Goal: Check status: Check status

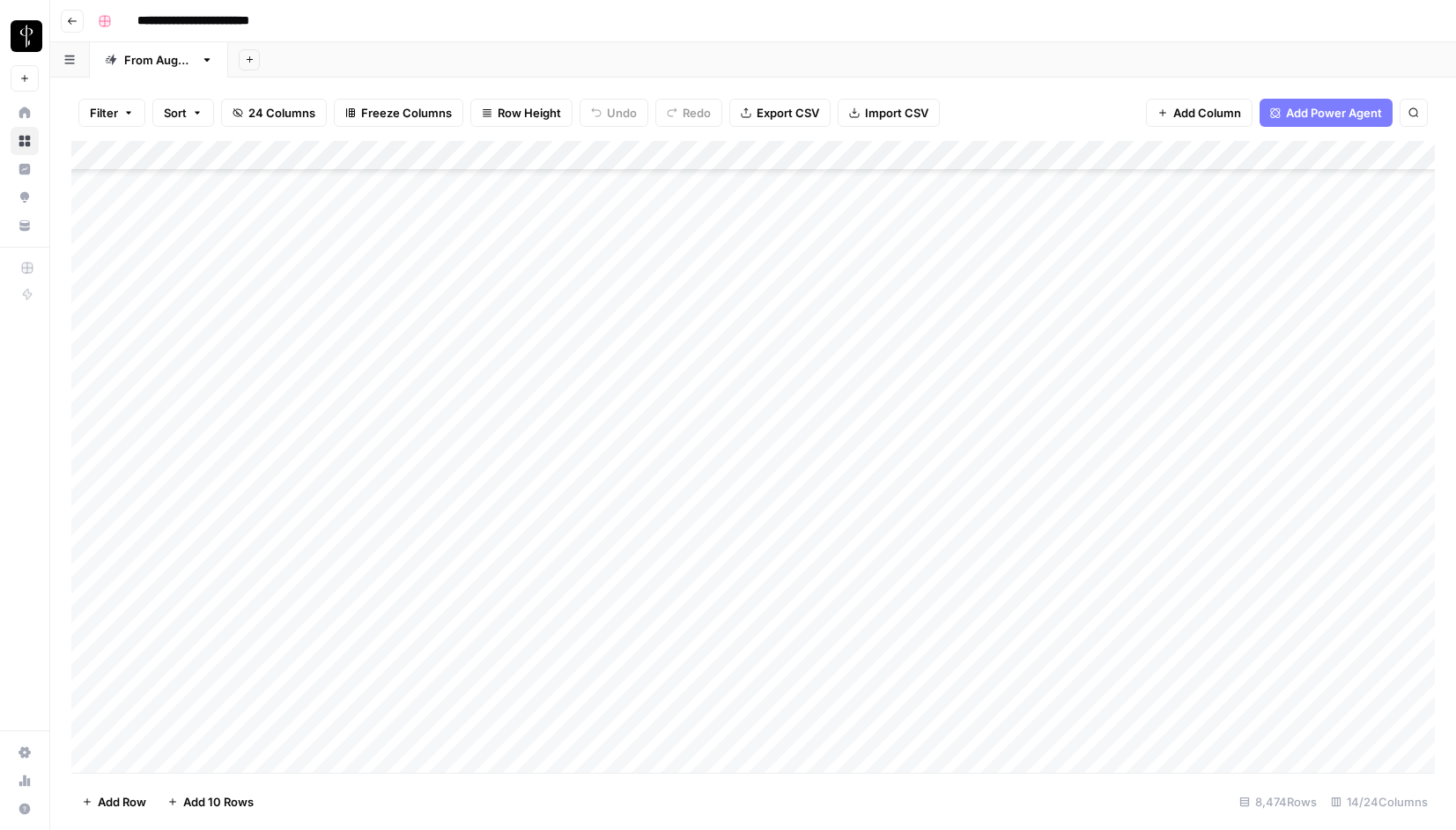
scroll to position [253262, 0]
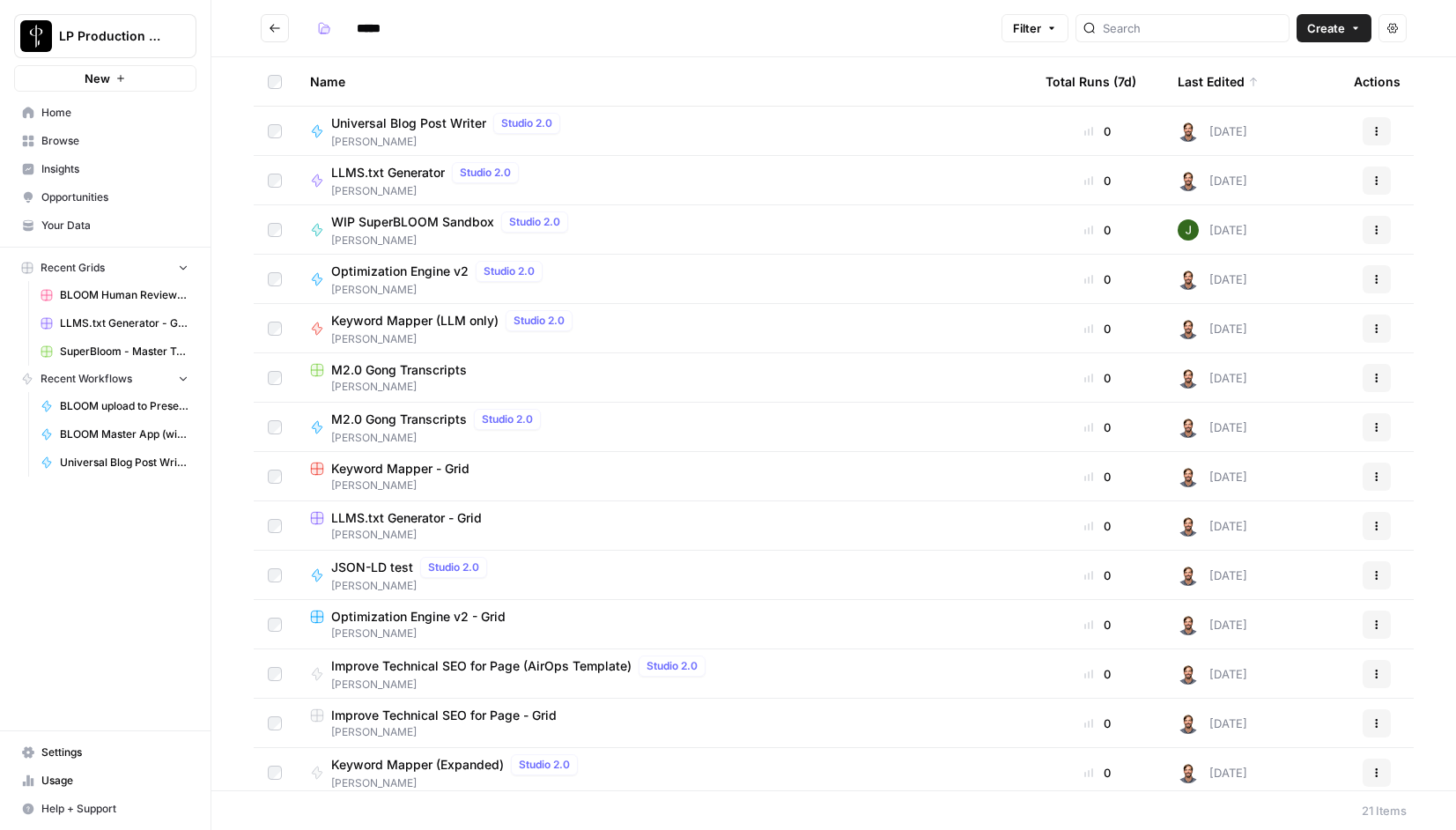
click at [126, 432] on span "BLOOM Master App (with human review)" at bounding box center [124, 434] width 128 height 16
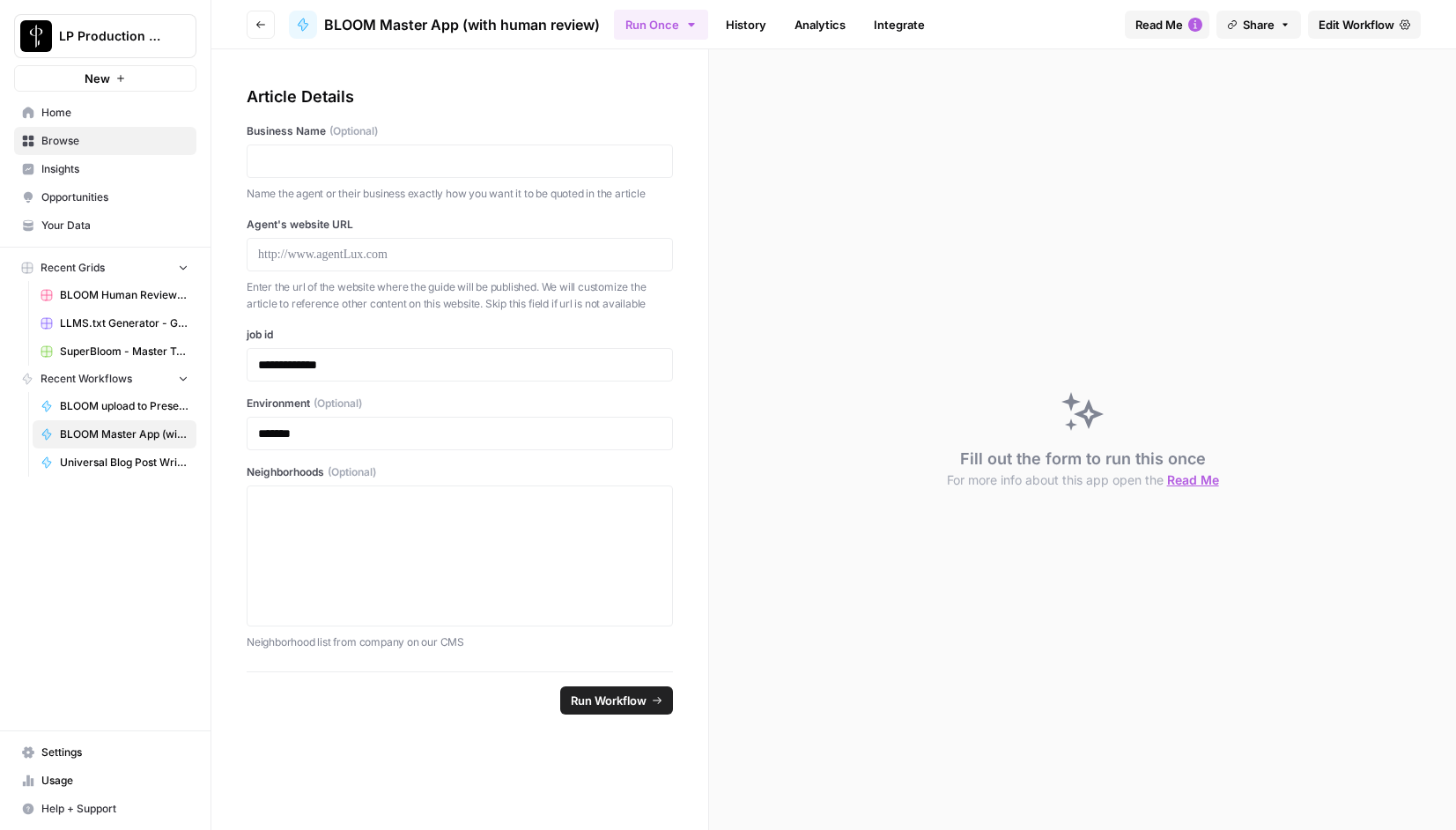
click at [740, 19] on link "History" at bounding box center [745, 24] width 61 height 28
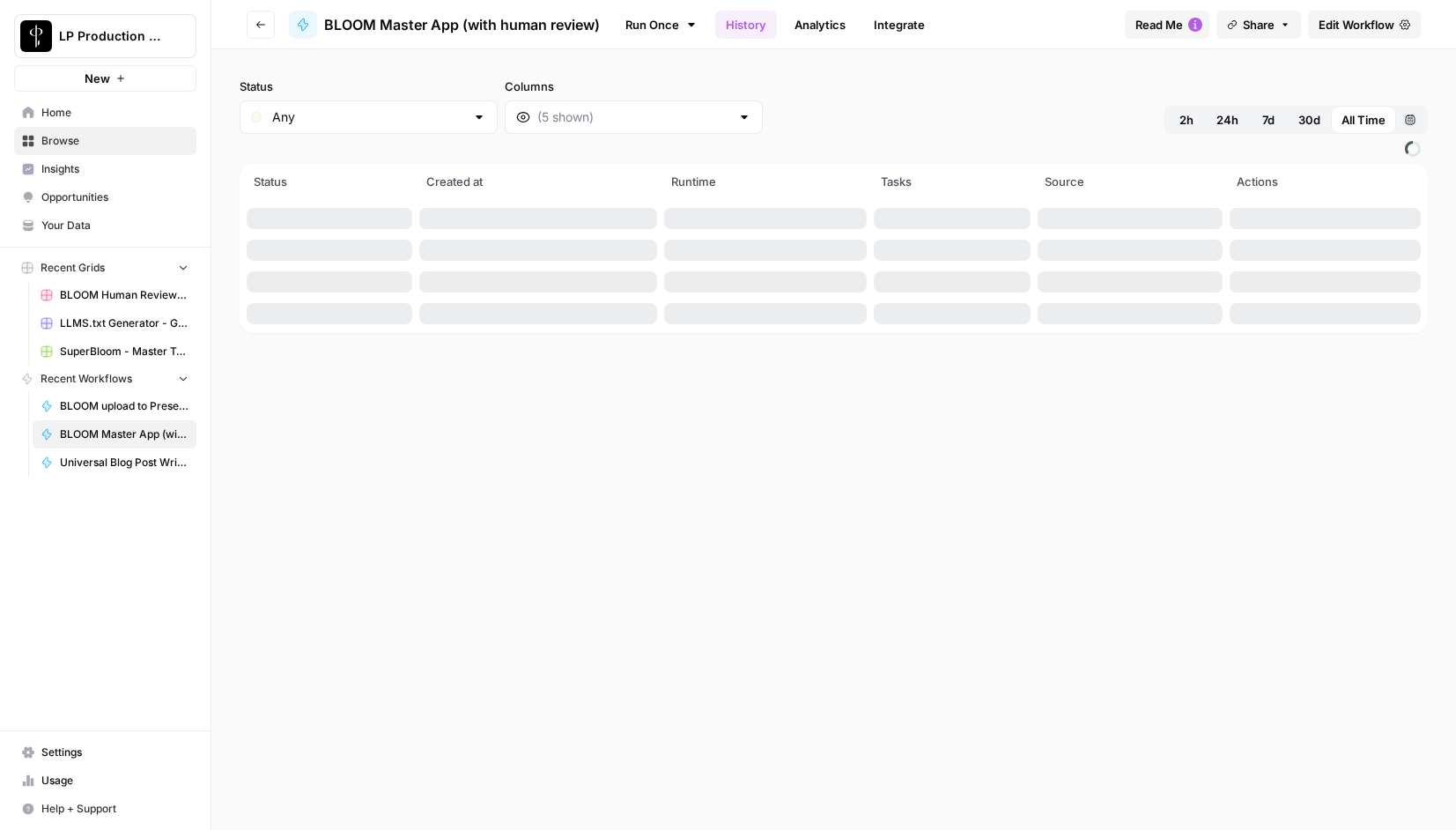
click at [1190, 120] on span "2h" at bounding box center [1187, 120] width 14 height 18
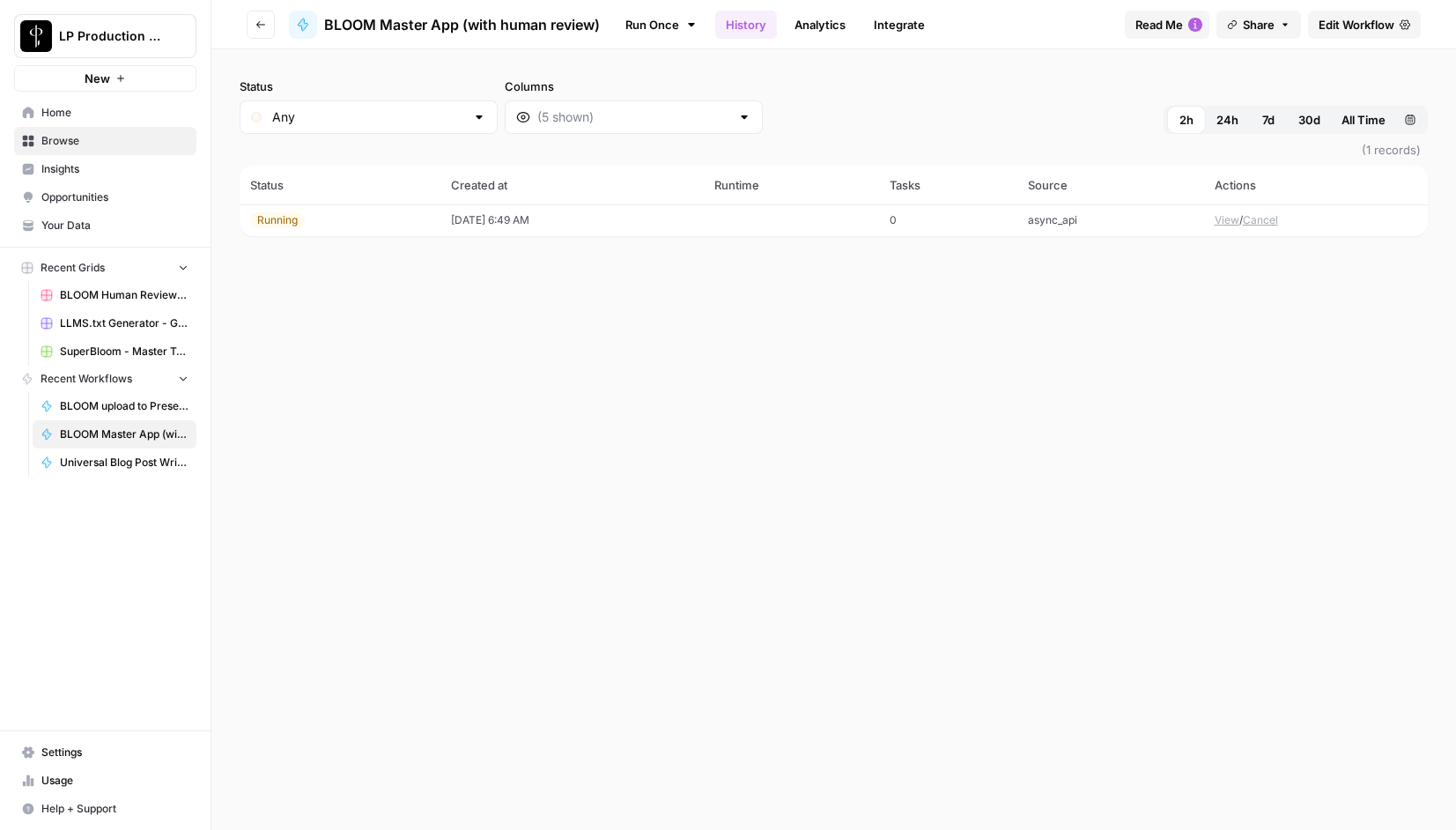
click at [1228, 224] on button "View" at bounding box center [1226, 220] width 24 height 16
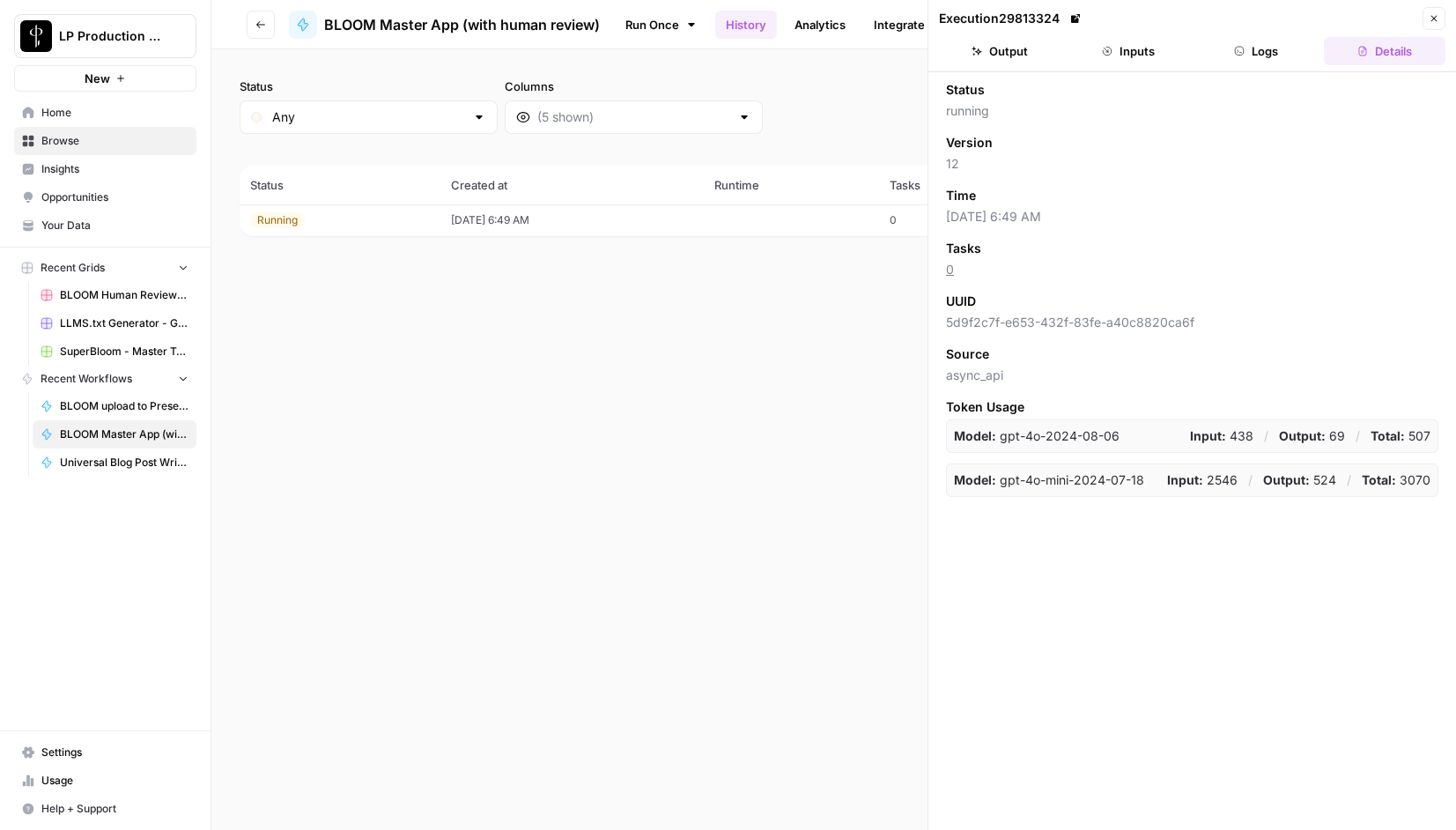
click at [1149, 50] on button "Inputs" at bounding box center [1128, 51] width 122 height 28
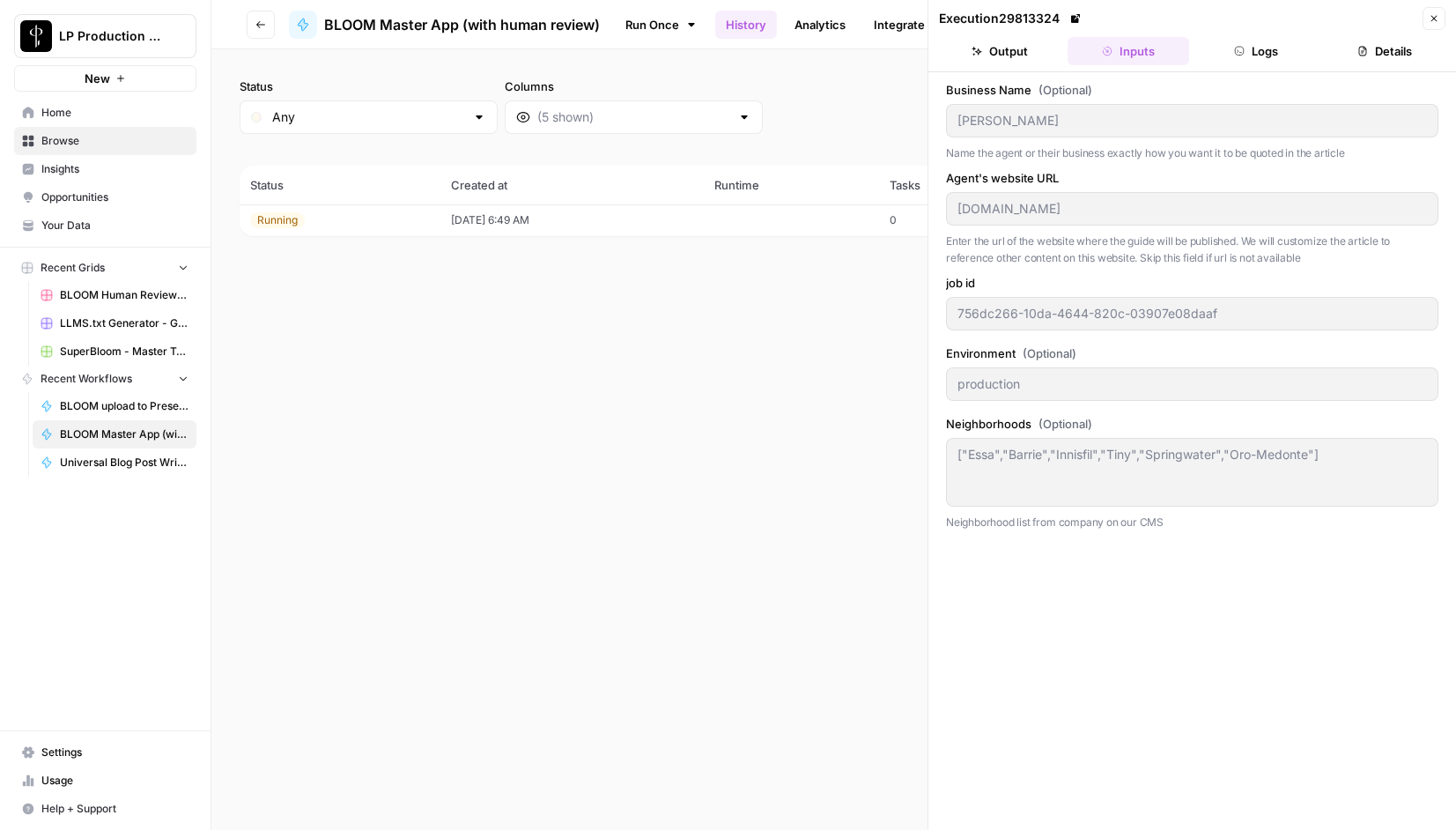
click at [1277, 49] on button "Logs" at bounding box center [1257, 51] width 122 height 28
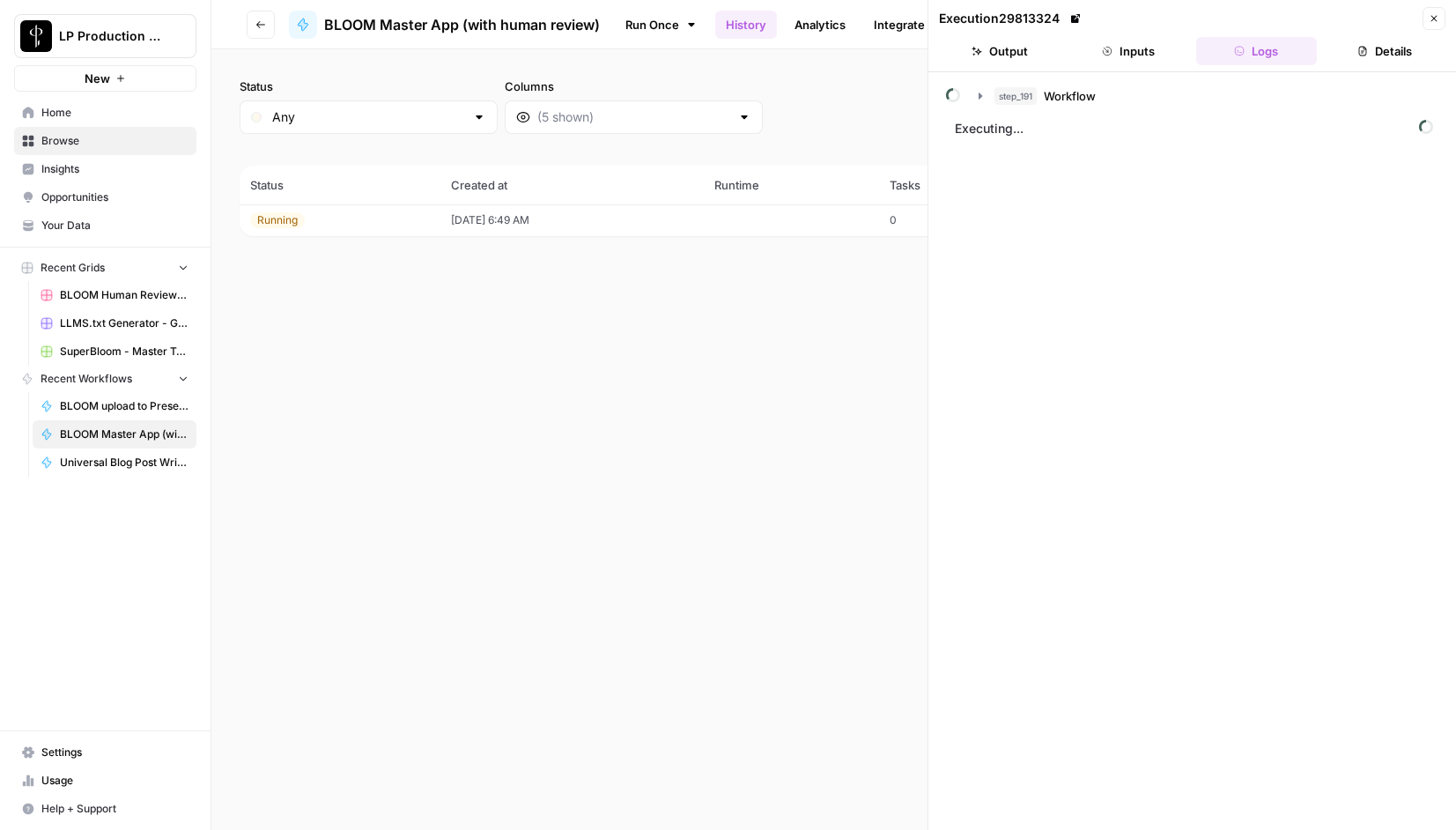
click at [1431, 22] on icon "button" at bounding box center [1434, 18] width 11 height 11
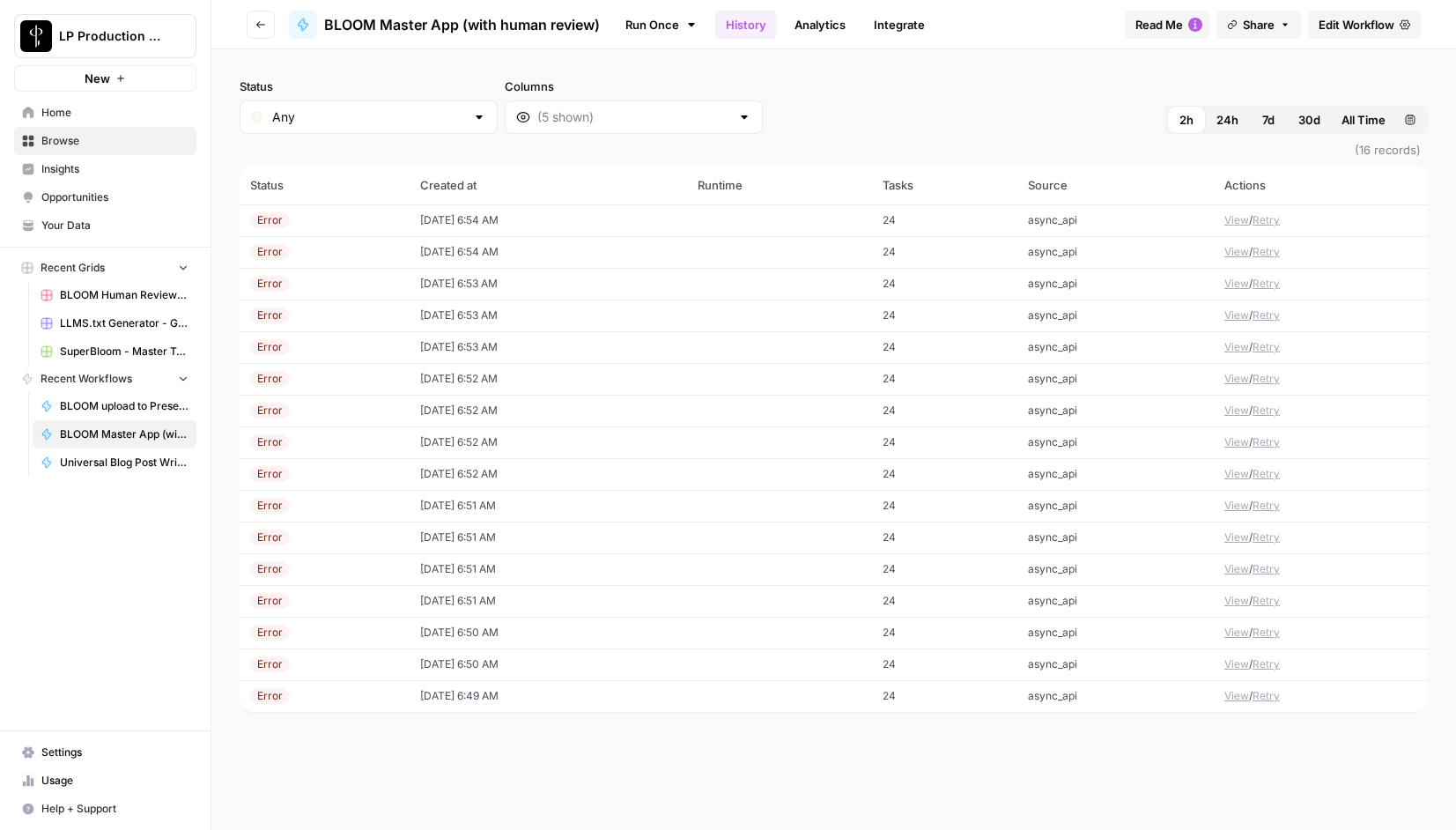
click at [1241, 700] on button "View" at bounding box center [1236, 696] width 24 height 16
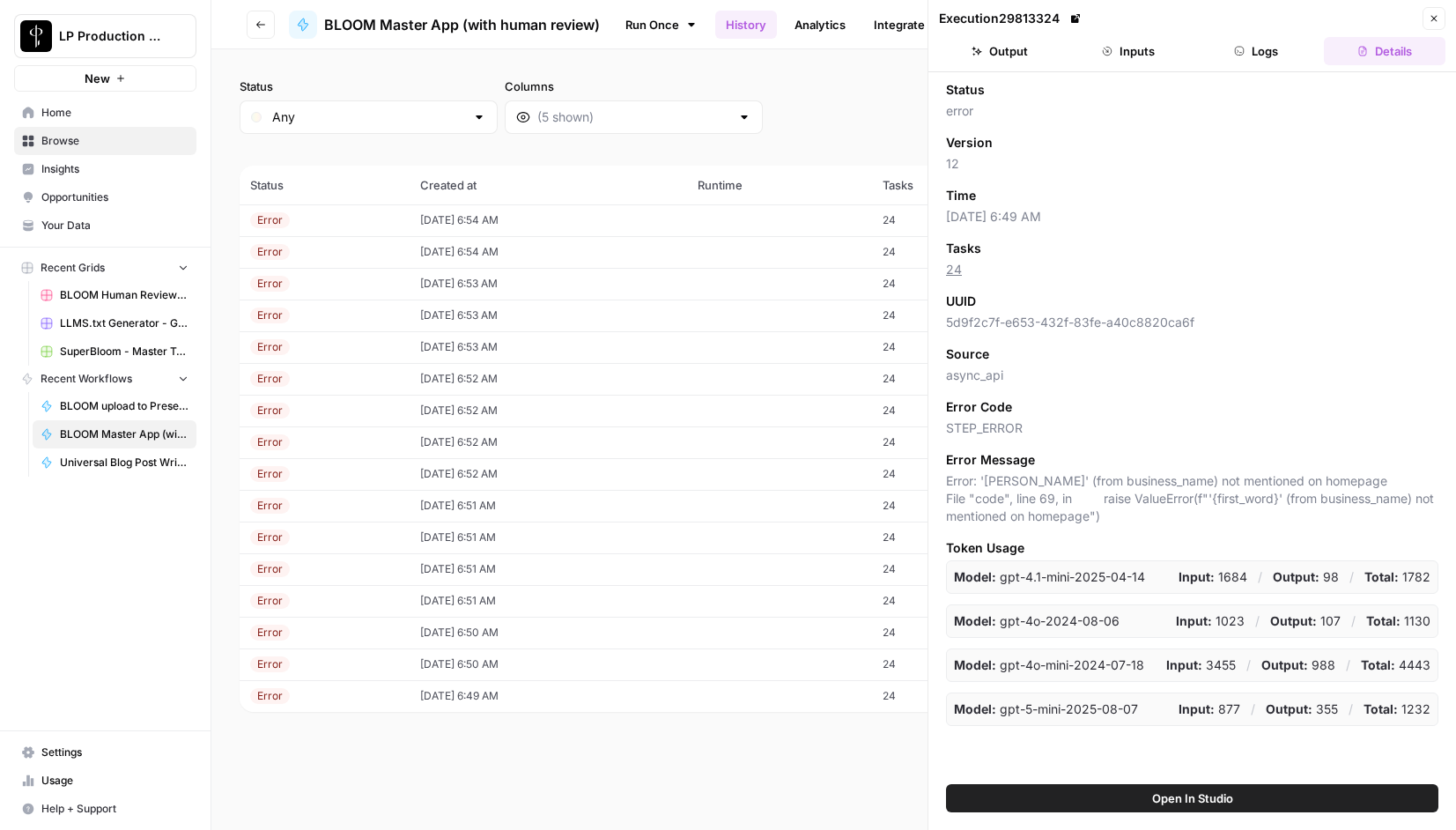
click at [1257, 43] on button "Logs" at bounding box center [1257, 51] width 122 height 28
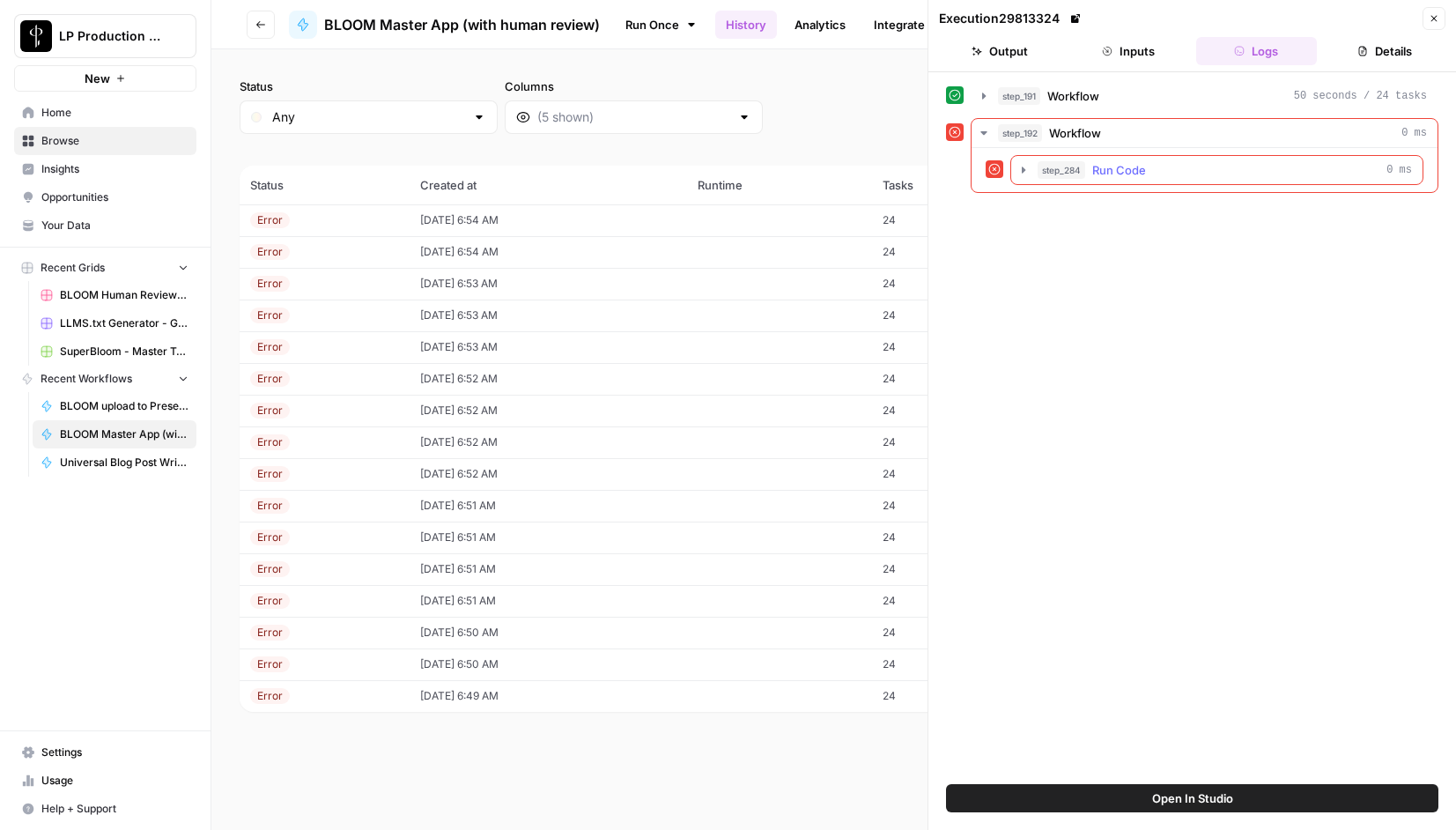
click at [1020, 169] on icon "button" at bounding box center [1023, 170] width 14 height 14
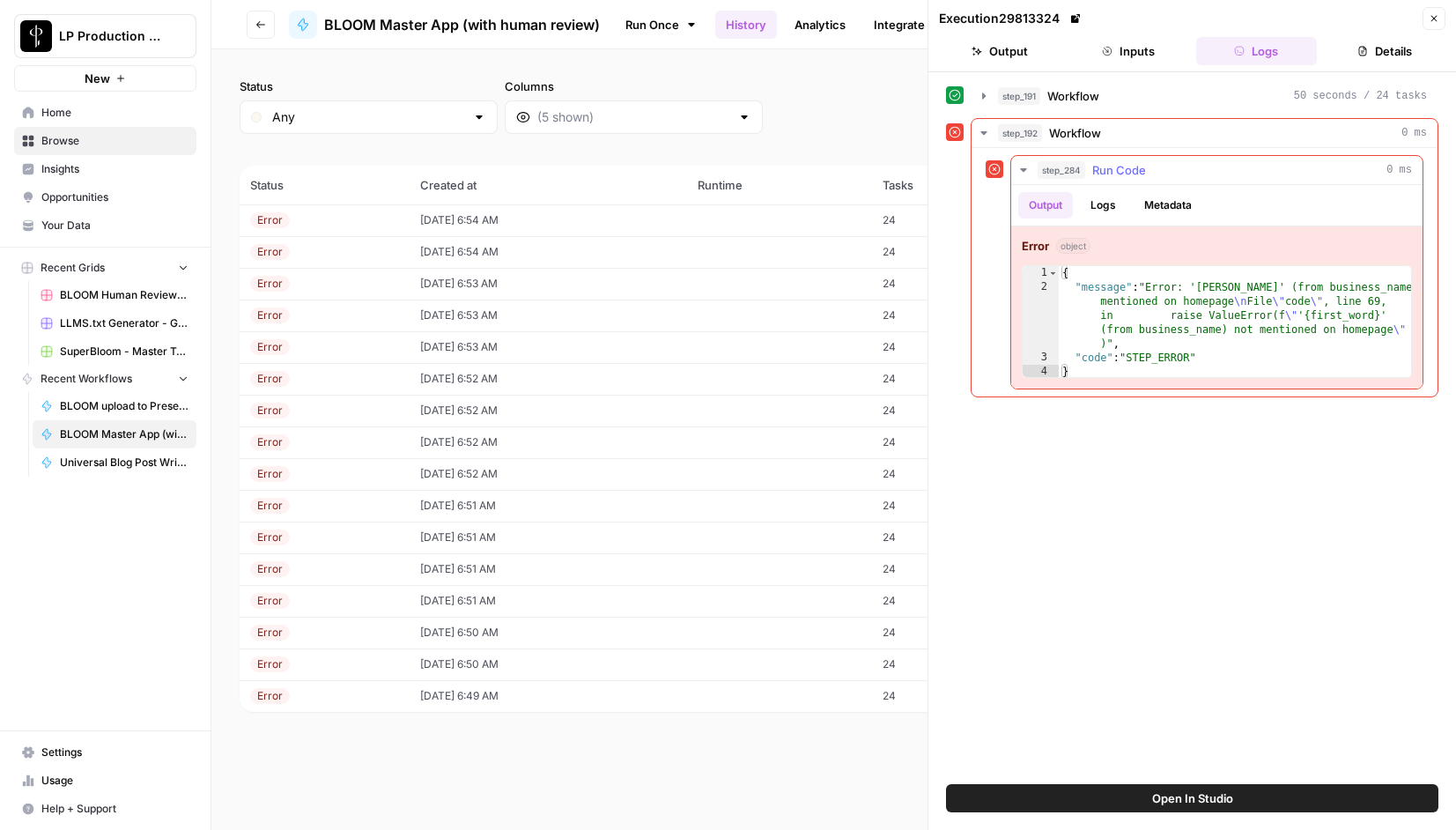
type textarea "*"
drag, startPoint x: 1076, startPoint y: 257, endPoint x: 1034, endPoint y: 188, distance: 80.8
click at [1034, 188] on div "Output Logs Metadata Error object * 1 2 3 4 { "message" : "Error: 'jeremy' (fro…" at bounding box center [1217, 286] width 411 height 203
click at [980, 130] on icon "button" at bounding box center [983, 133] width 14 height 14
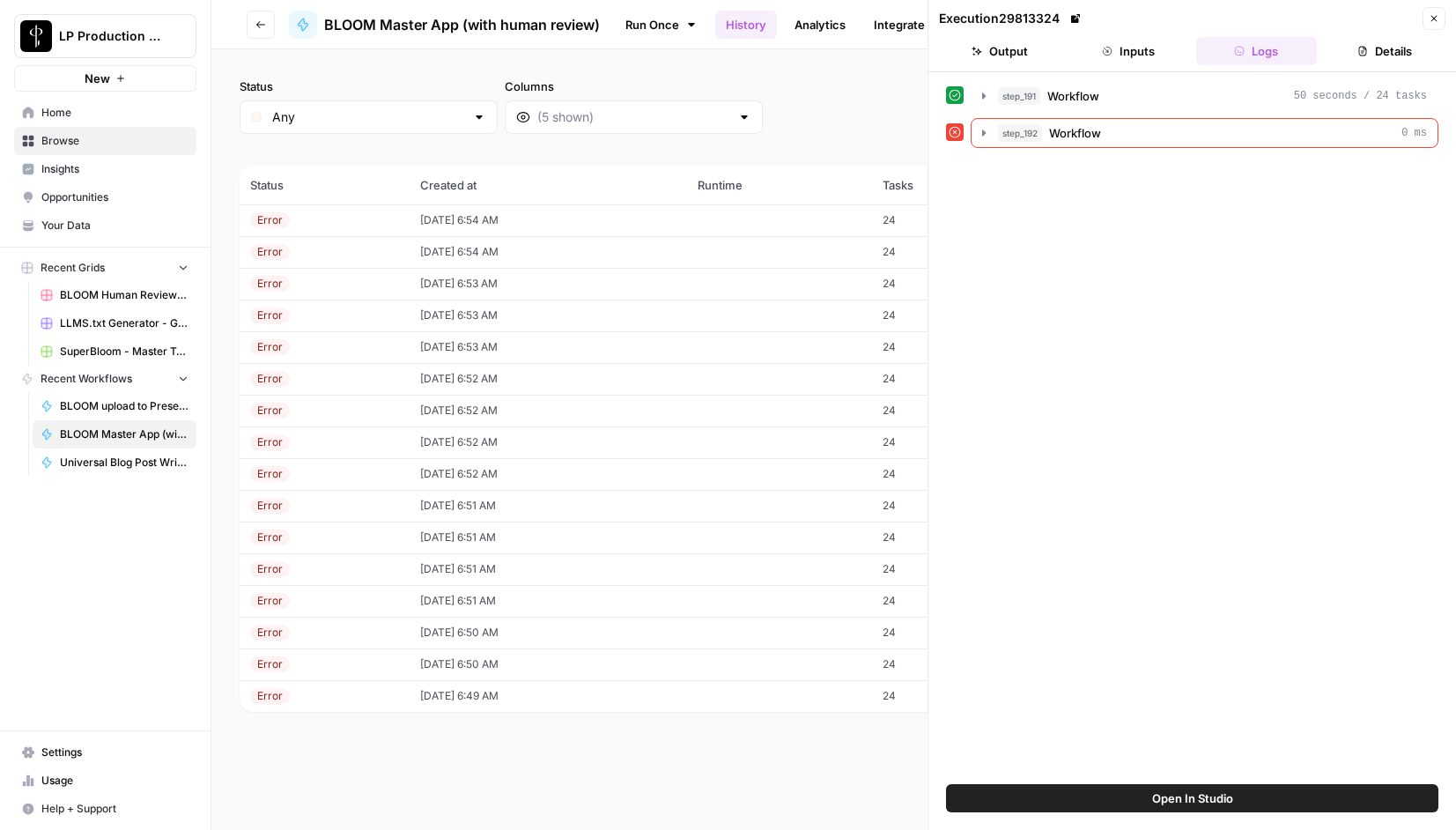
click at [1439, 19] on button "Close" at bounding box center [1435, 18] width 23 height 23
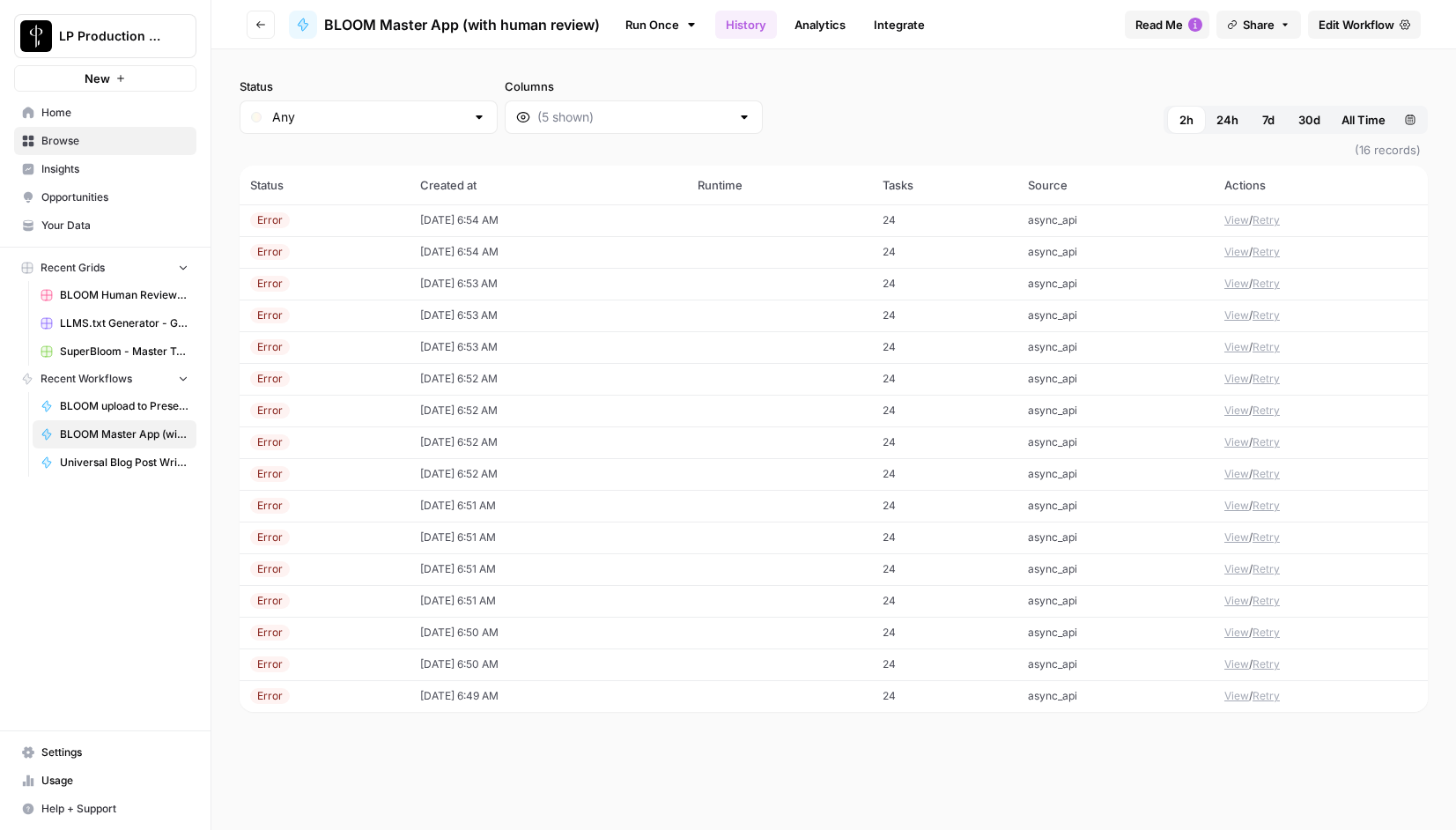
click at [1237, 700] on button "View" at bounding box center [1236, 696] width 24 height 16
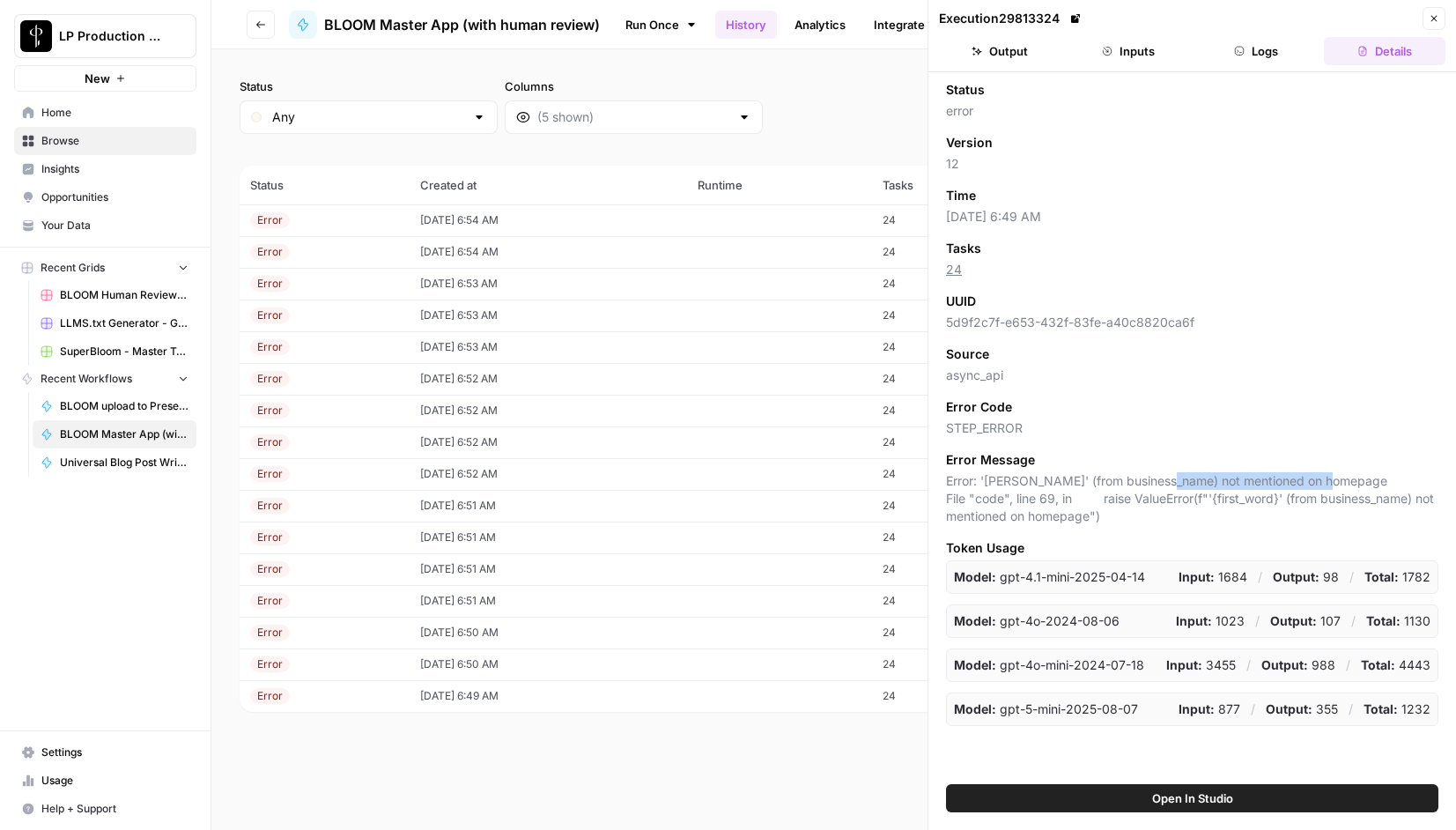
drag, startPoint x: 1165, startPoint y: 481, endPoint x: 1330, endPoint y: 478, distance: 165.0
click at [1330, 478] on span "Error: 'jeremy' (from business_name) not mentioned on homepage File "code", lin…" at bounding box center [1192, 498] width 492 height 53
click at [1128, 49] on button "Inputs" at bounding box center [1128, 51] width 122 height 28
